Goal: Task Accomplishment & Management: Manage account settings

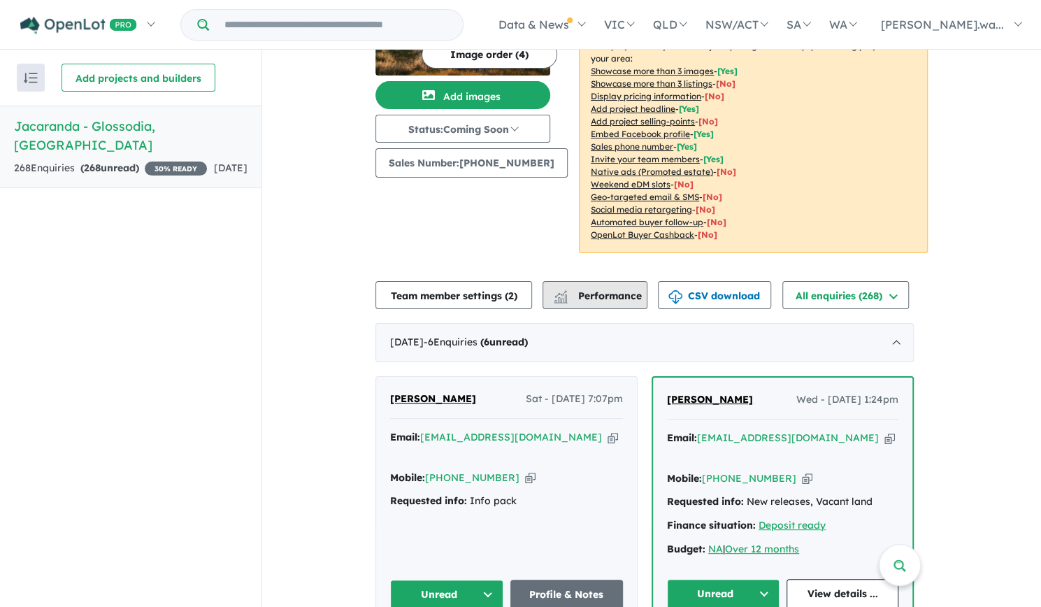
scroll to position [280, 0]
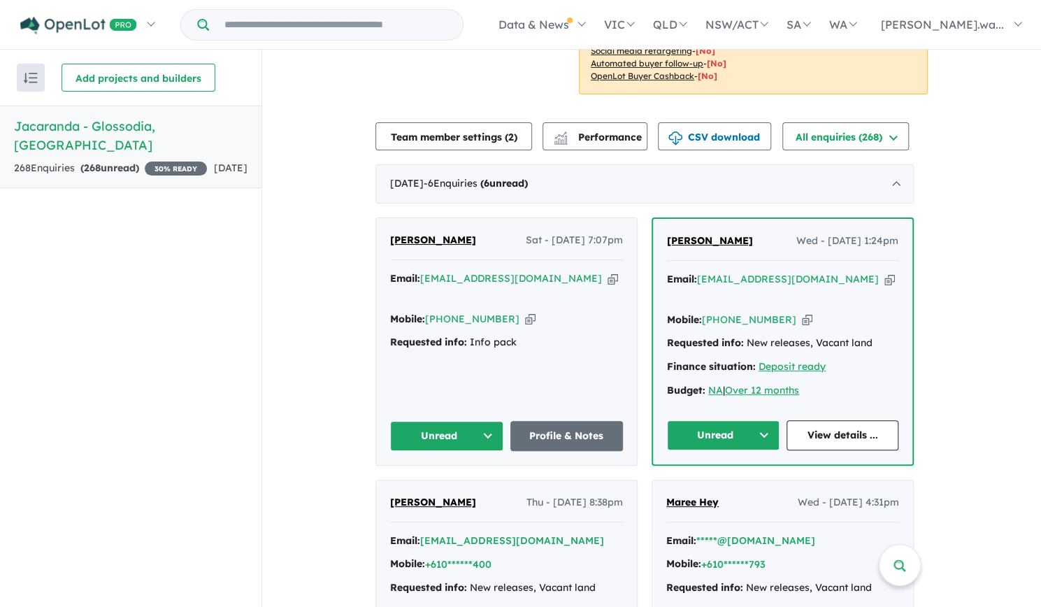
click at [412, 238] on span "[PERSON_NAME]" at bounding box center [433, 240] width 86 height 13
click at [608, 311] on div "Mobile: +61 403 739 576 Copied!" at bounding box center [506, 319] width 233 height 17
click at [578, 421] on link "Profile & Notes" at bounding box center [566, 436] width 113 height 30
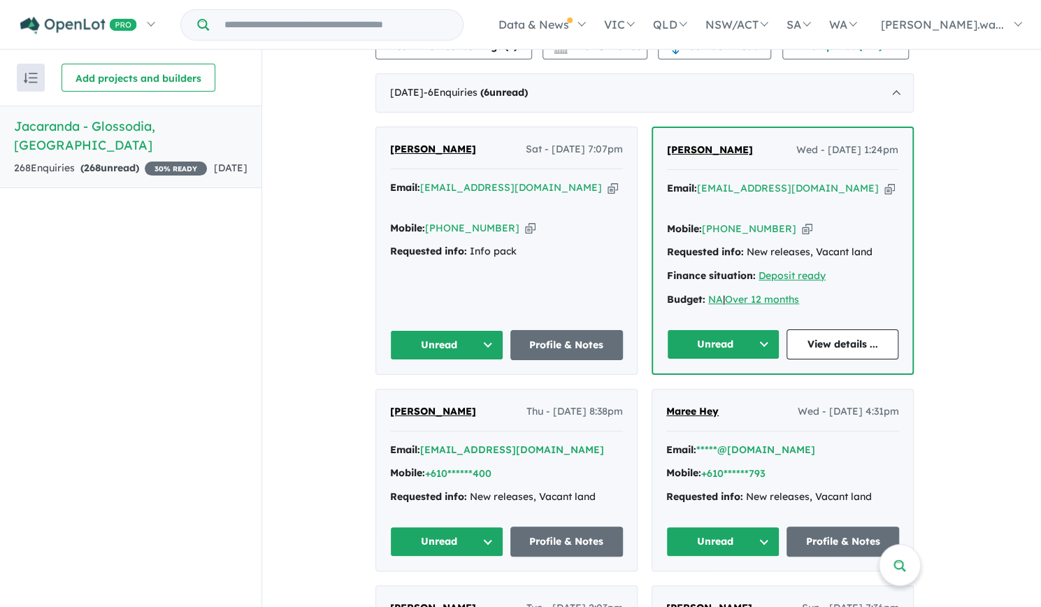
scroll to position [350, 0]
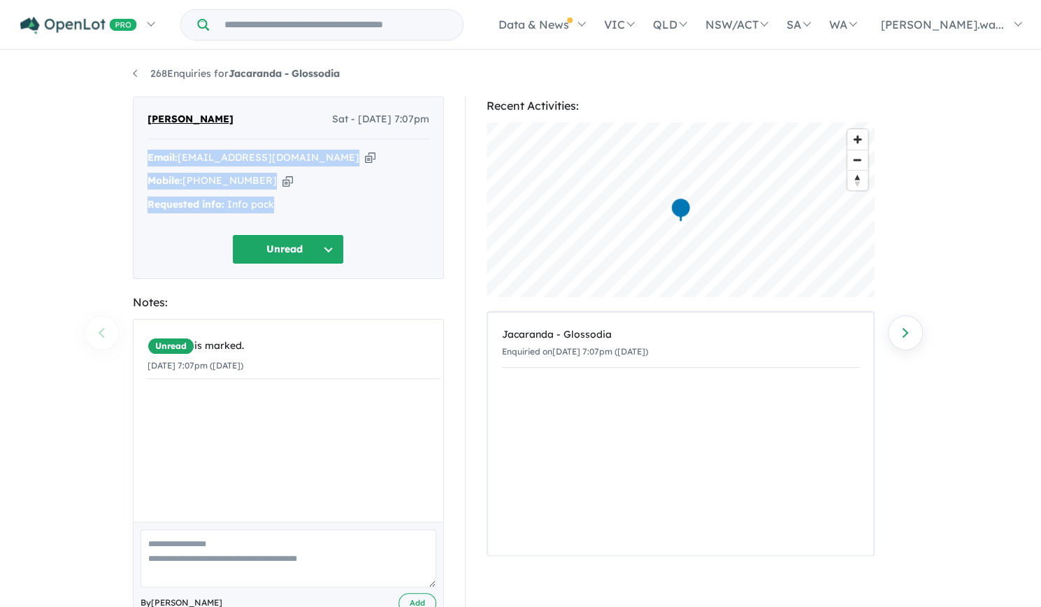
drag, startPoint x: 289, startPoint y: 203, endPoint x: 145, endPoint y: 149, distance: 154.0
click at [145, 149] on div "Alyce A Sat - 16/08/2025, 7:07pm Email: alyceb297@gmail.com Copied! Mobile: +61…" at bounding box center [288, 187] width 311 height 183
click at [393, 183] on div "Mobile: +61 403 739 576 Copied!" at bounding box center [289, 181] width 282 height 17
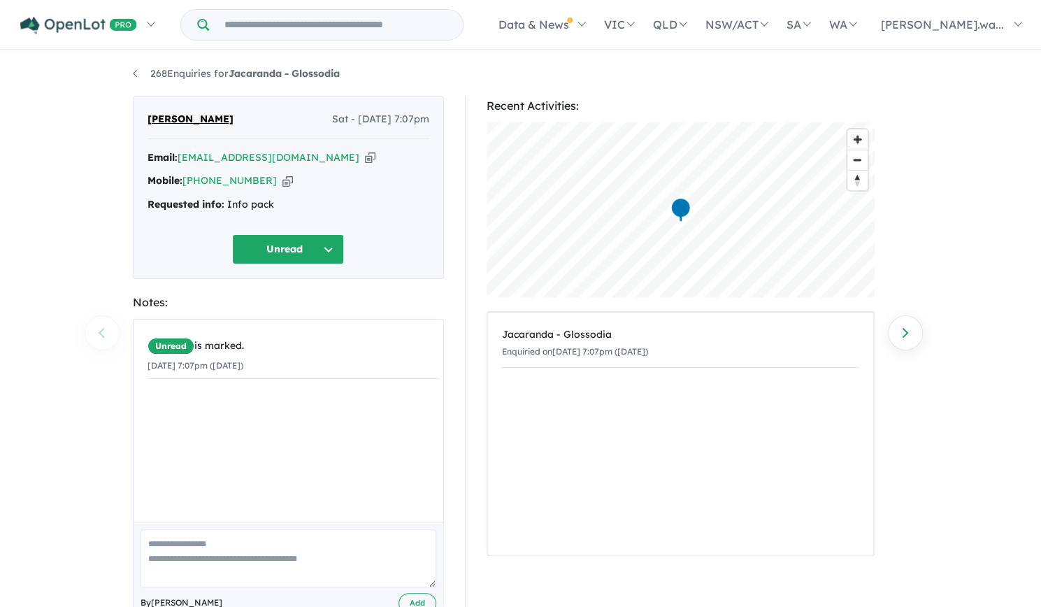
click at [365, 159] on icon "button" at bounding box center [370, 157] width 10 height 15
click at [283, 183] on icon "button" at bounding box center [288, 180] width 10 height 15
click at [122, 71] on div "268 Enquiries for Jacaranda - Glossodia Previous enquiry Next enquiry Alyce A S…" at bounding box center [520, 330] width 797 height 557
click at [300, 251] on button "Unread" at bounding box center [288, 249] width 112 height 30
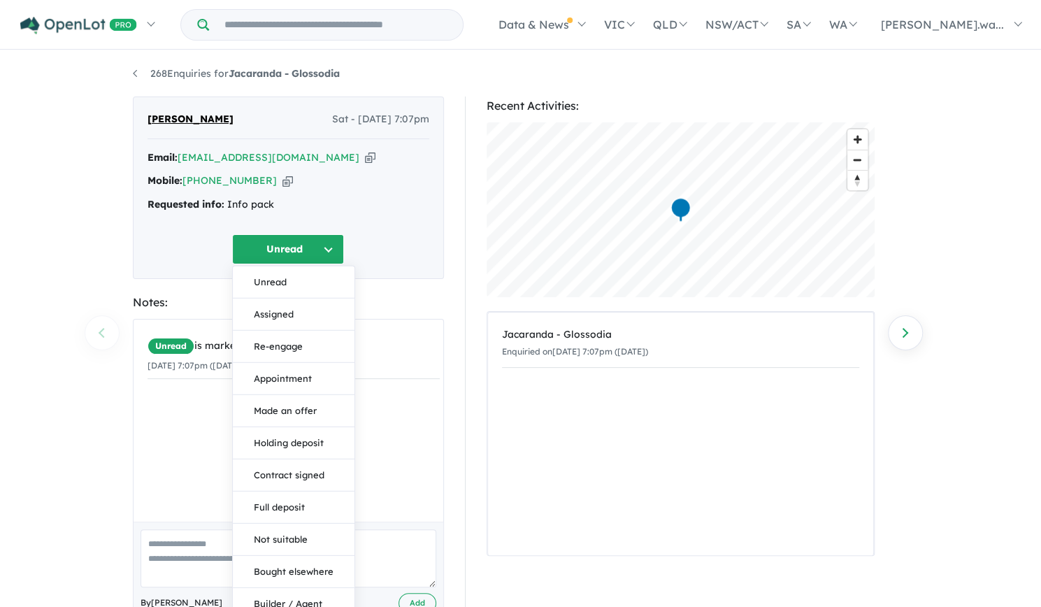
click at [421, 224] on div "Alyce A Sat - 16/08/2025, 7:07pm Email: alyceb297@gmail.com Copied! Mobile: +61…" at bounding box center [288, 187] width 311 height 183
